Goal: Task Accomplishment & Management: Manage account settings

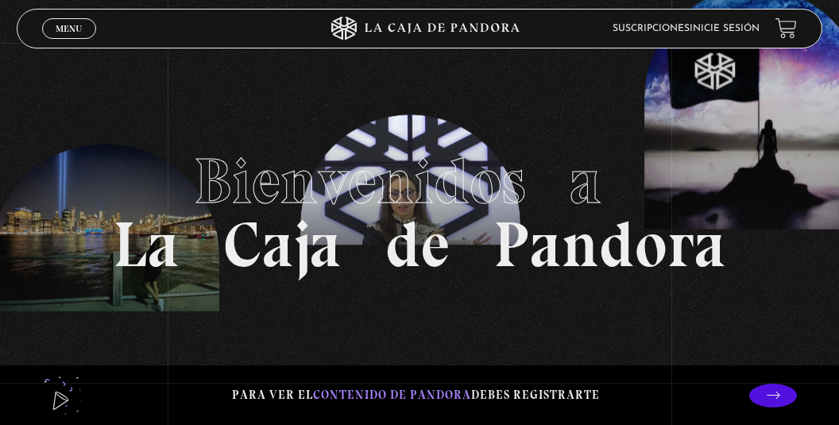
click at [669, 32] on link "Suscripciones" at bounding box center [651, 29] width 77 height 10
click at [741, 32] on link "Inicie sesión" at bounding box center [725, 29] width 70 height 10
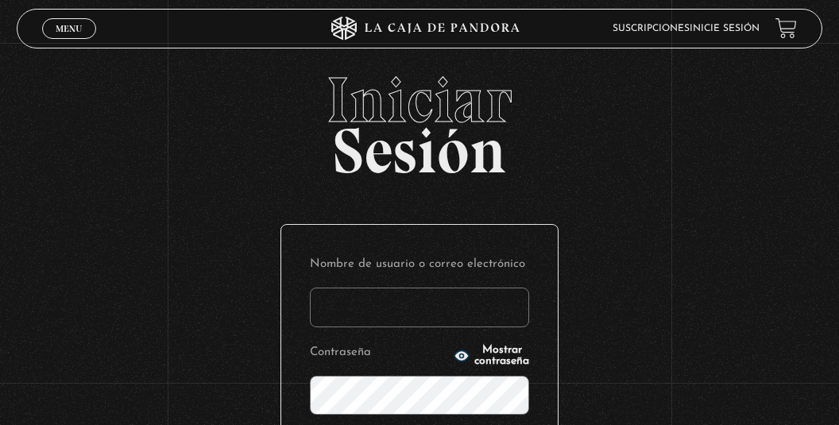
click at [373, 299] on input "Nombre de usuario o correo electrónico" at bounding box center [419, 308] width 219 height 40
type input "admon.pymaq@gmail.com"
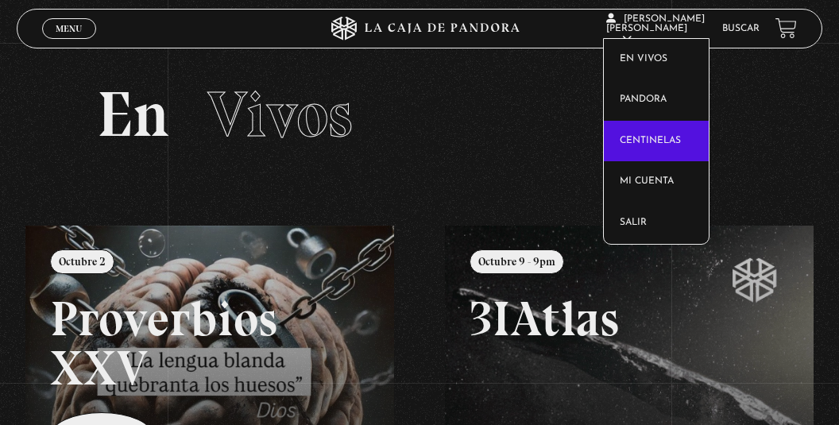
drag, startPoint x: 656, startPoint y: 141, endPoint x: 636, endPoint y: 146, distance: 20.6
click at [656, 141] on link "Centinelas" at bounding box center [656, 141] width 104 height 41
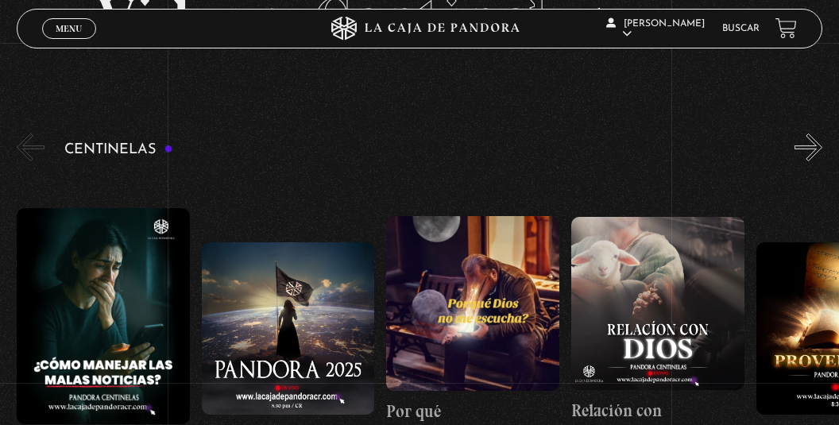
scroll to position [81, 0]
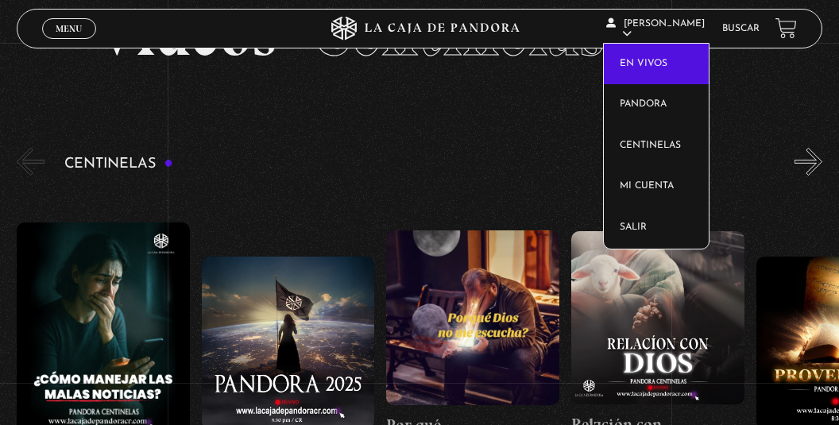
click at [656, 61] on link "En vivos" at bounding box center [656, 64] width 104 height 41
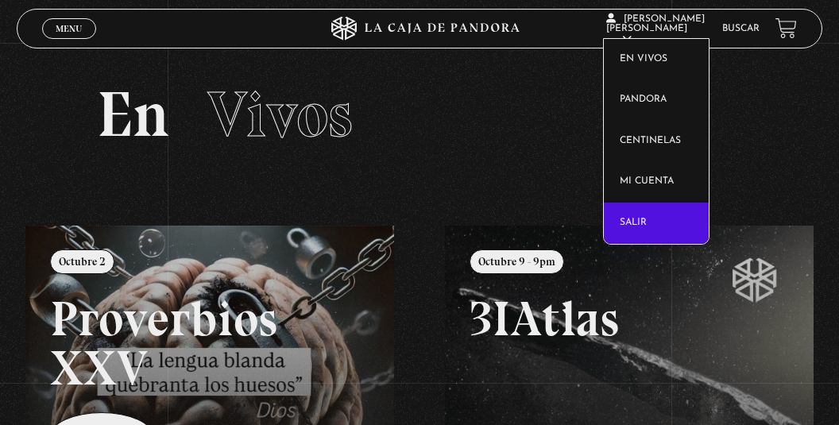
click at [626, 228] on link "Salir" at bounding box center [656, 223] width 104 height 41
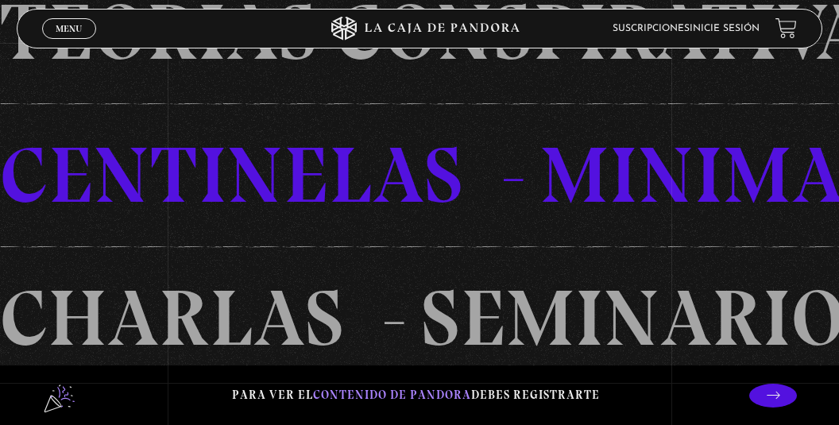
scroll to position [3, 0]
